Goal: Book appointment/travel/reservation

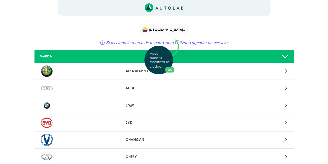
click at [184, 29] on div "Aquí, puedes modificar la ciudad. OK .aex,.bex{fill:none!important;stroke:#50c4…" at bounding box center [164, 82] width 328 height 164
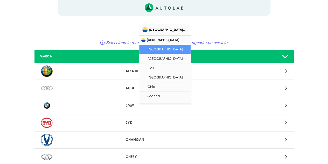
click at [184, 29] on span "[GEOGRAPHIC_DATA]" at bounding box center [164, 29] width 44 height 7
click at [185, 31] on span at bounding box center [183, 31] width 3 height 2
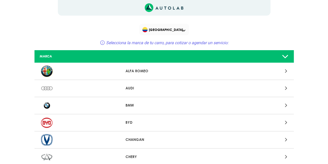
click at [227, 36] on div "[GEOGRAPHIC_DATA] Selecciona la marca de tu carro, para cotizar o agendar un se…" at bounding box center [164, 36] width 156 height 24
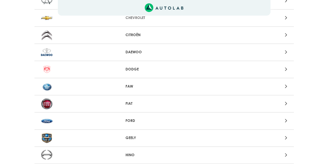
scroll to position [158, 0]
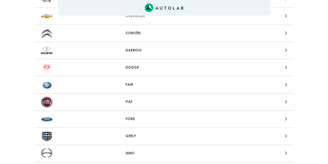
click at [283, 69] on div at bounding box center [249, 67] width 85 height 7
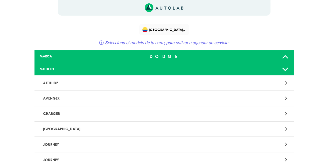
click at [199, 142] on p "JOURNEY" at bounding box center [122, 144] width 162 height 10
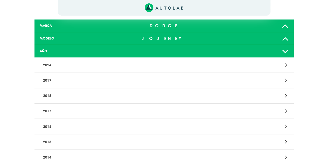
scroll to position [33, 0]
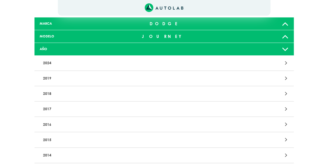
click at [262, 139] on div at bounding box center [249, 139] width 85 height 7
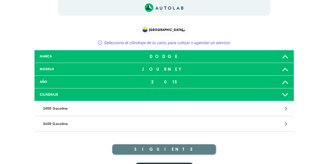
click at [204, 107] on div "2400 Gasolina" at bounding box center [121, 109] width 169 height 10
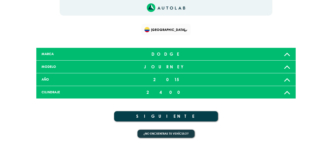
click at [195, 114] on button "SIGUIENTE" at bounding box center [166, 116] width 104 height 10
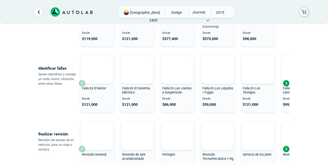
scroll to position [98, 0]
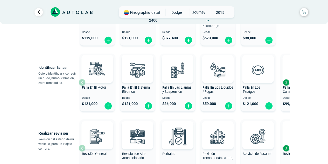
click at [285, 82] on div "Next slide" at bounding box center [286, 82] width 8 height 8
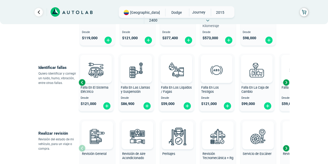
click at [285, 82] on div "Next slide" at bounding box center [286, 82] width 8 height 8
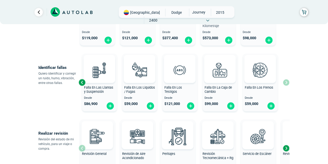
click at [285, 82] on div "Falla En El Motor Desde $ 121,000 Falla En El Sistema Eléctrico Desde $ 121,000…" at bounding box center [184, 82] width 211 height 62
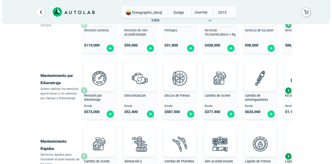
scroll to position [181, 0]
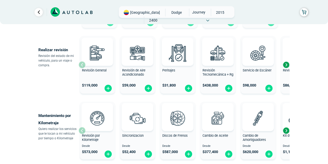
click at [103, 81] on div "$ 119,000" at bounding box center [97, 85] width 35 height 12
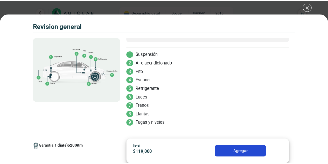
scroll to position [36, 0]
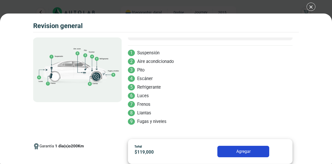
click at [252, 153] on button "Agregar" at bounding box center [243, 151] width 52 height 11
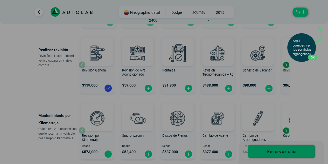
click at [288, 150] on div "Aquí puedes ver tus servicios agregados. OK .aex,.bex{fill:none!important;strok…" at bounding box center [164, 82] width 328 height 164
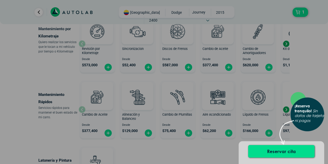
scroll to position [276, 0]
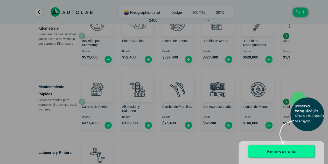
click at [290, 151] on button "Reservar cita" at bounding box center [281, 151] width 66 height 12
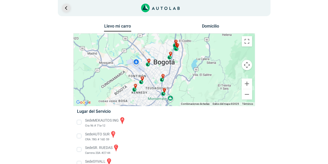
click at [67, 9] on link "Ir al paso anterior" at bounding box center [66, 8] width 8 height 8
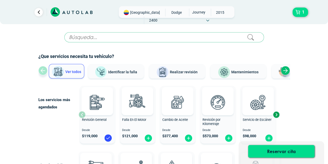
click at [67, 9] on icon at bounding box center [72, 12] width 42 height 10
click at [35, 11] on link "Ir al paso anterior" at bounding box center [39, 12] width 8 height 8
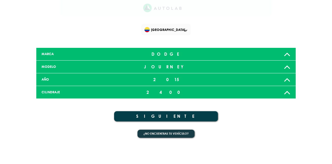
click at [179, 34] on div "[GEOGRAPHIC_DATA]" at bounding box center [166, 29] width 50 height 11
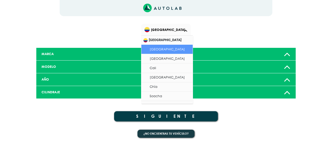
click at [163, 41] on span "[GEOGRAPHIC_DATA]" at bounding box center [166, 40] width 51 height 9
click at [158, 41] on span "[GEOGRAPHIC_DATA]" at bounding box center [166, 40] width 51 height 9
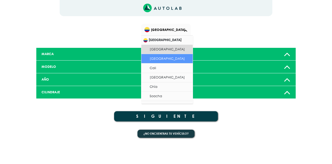
click at [161, 57] on li "[GEOGRAPHIC_DATA]" at bounding box center [166, 58] width 51 height 9
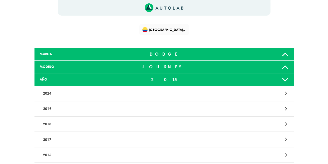
click at [184, 32] on span "[GEOGRAPHIC_DATA]" at bounding box center [164, 29] width 44 height 7
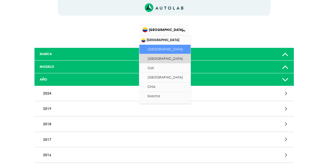
scroll to position [7, 0]
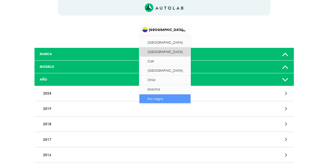
click at [175, 98] on li "Rio negro" at bounding box center [164, 98] width 51 height 9
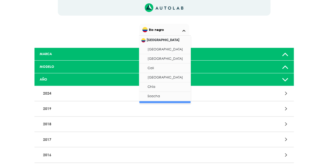
click at [184, 30] on span at bounding box center [183, 31] width 3 height 2
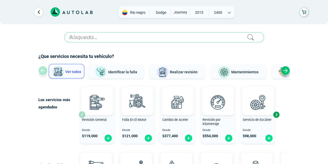
scroll to position [181, 0]
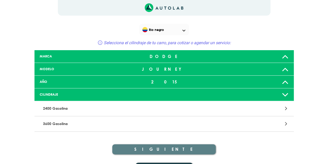
scroll to position [33, 0]
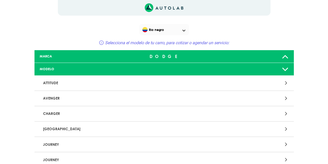
scroll to position [158, 0]
